Goal: Task Accomplishment & Management: Use online tool/utility

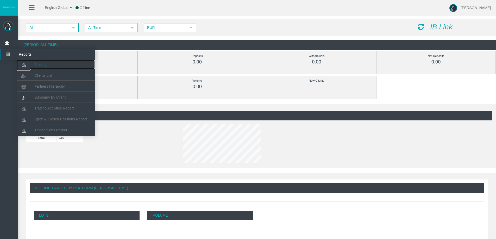
click at [39, 61] on link "Trading" at bounding box center [56, 64] width 78 height 9
click at [30, 63] on icon at bounding box center [24, 65] width 14 height 11
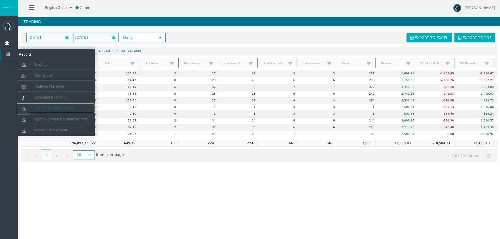
click at [61, 107] on span "Trading Activities Report" at bounding box center [53, 108] width 39 height 4
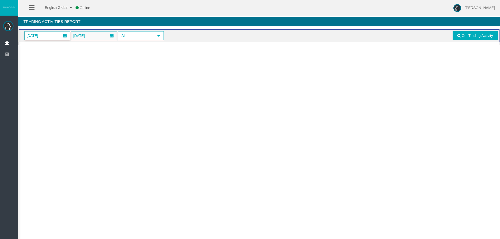
click at [59, 35] on span "01/09/2025" at bounding box center [47, 35] width 45 height 9
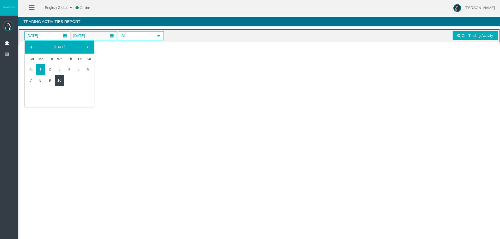
click at [63, 77] on link "10" at bounding box center [60, 80] width 10 height 9
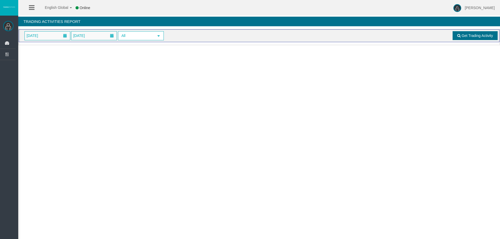
click at [459, 36] on span at bounding box center [458, 36] width 3 height 4
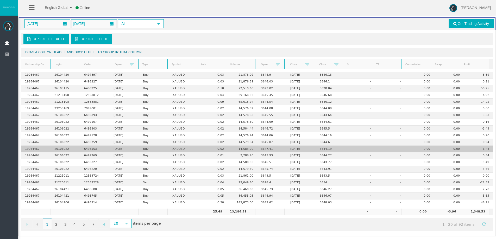
scroll to position [12, 0]
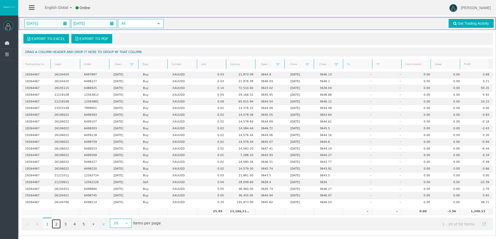
click at [57, 223] on link "2" at bounding box center [56, 223] width 9 height 9
click at [65, 225] on link "3" at bounding box center [65, 223] width 9 height 9
click at [75, 223] on link "4" at bounding box center [74, 223] width 9 height 9
click at [84, 222] on link "5" at bounding box center [83, 223] width 9 height 9
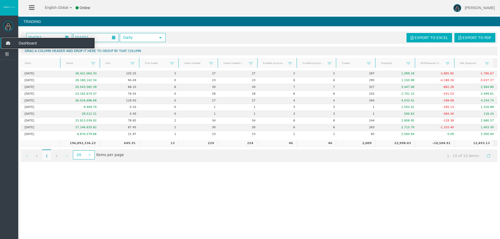
click at [7, 43] on icon at bounding box center [8, 43] width 14 height 11
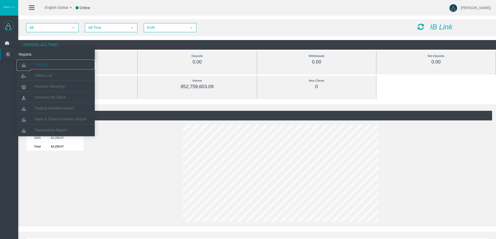
click at [38, 60] on link "Trading" at bounding box center [56, 64] width 78 height 9
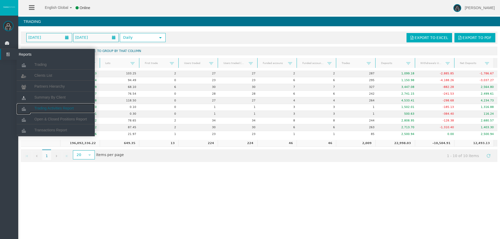
click at [59, 108] on span "Trading Activities Report" at bounding box center [53, 108] width 39 height 4
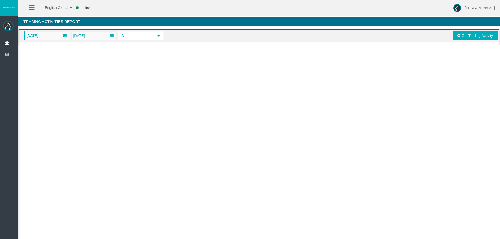
click at [40, 33] on span "01/09/2025" at bounding box center [32, 35] width 15 height 7
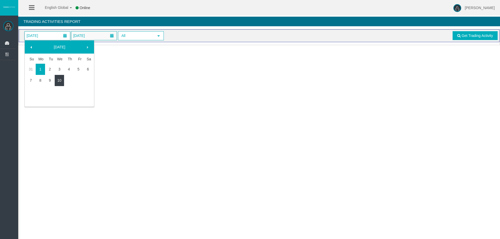
click at [61, 77] on link "10" at bounding box center [60, 80] width 10 height 9
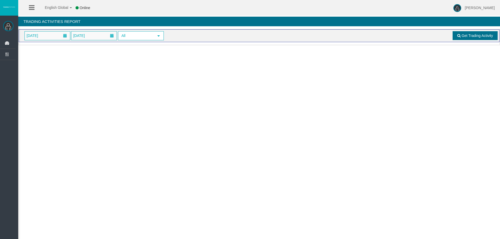
click at [459, 34] on link "Get Trading Activity" at bounding box center [474, 35] width 45 height 9
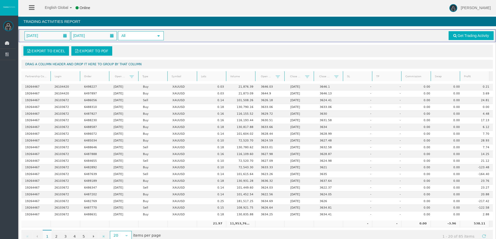
click at [10, 181] on ul "Dashboard Reports Trading Clients List Partners Hierarchy" at bounding box center [8, 150] width 16 height 224
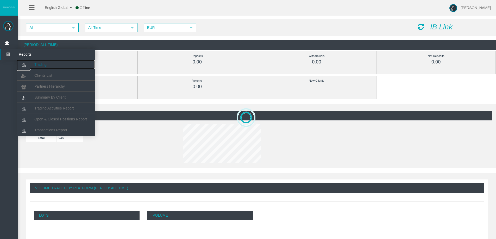
click at [34, 62] on link "Trading" at bounding box center [56, 64] width 78 height 9
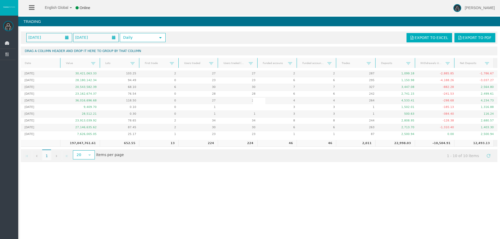
click at [10, 79] on ul "Dashboard Reports Trading Clients List Partners Hierarchy" at bounding box center [8, 150] width 16 height 224
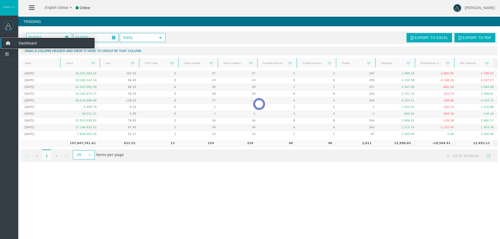
click at [9, 43] on icon at bounding box center [8, 43] width 14 height 11
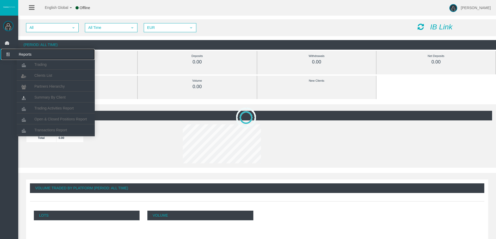
click at [7, 56] on icon at bounding box center [8, 54] width 14 height 11
click at [48, 108] on span "Trading Activities Report" at bounding box center [53, 108] width 39 height 4
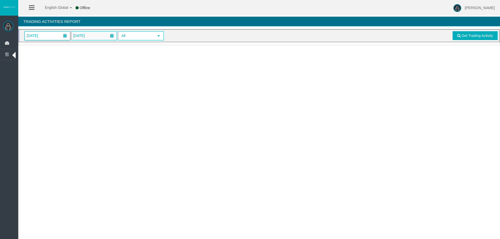
click at [40, 39] on span "01/09/2025" at bounding box center [32, 35] width 15 height 7
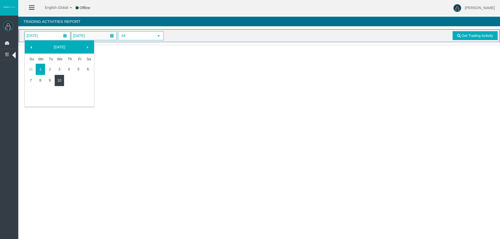
click at [59, 81] on link "10" at bounding box center [60, 80] width 10 height 9
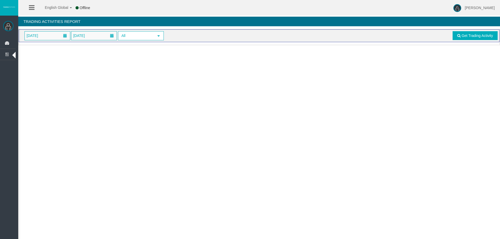
click at [491, 43] on div "Loading... 10/09/2025 10/09/2025 All select Get Trading Activity" at bounding box center [259, 37] width 482 height 16
click at [489, 37] on span "Get Trading Activity" at bounding box center [476, 36] width 31 height 4
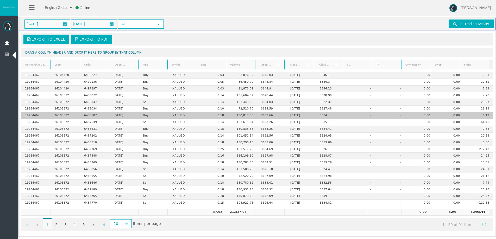
scroll to position [12, 0]
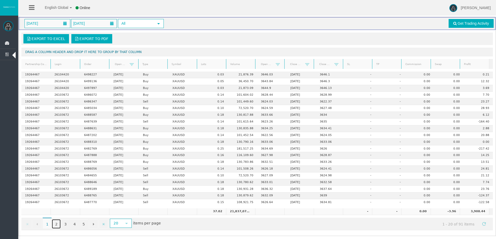
click at [56, 224] on link "2" at bounding box center [56, 223] width 9 height 9
click at [65, 222] on link "3" at bounding box center [65, 223] width 9 height 9
click at [70, 222] on link "4" at bounding box center [74, 223] width 9 height 9
click at [87, 223] on link "5" at bounding box center [83, 223] width 9 height 9
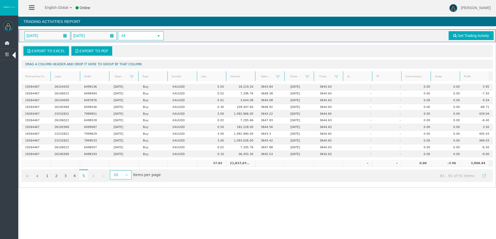
scroll to position [0, 0]
click at [47, 177] on link "1" at bounding box center [47, 175] width 9 height 9
